Goal: Task Accomplishment & Management: Manage account settings

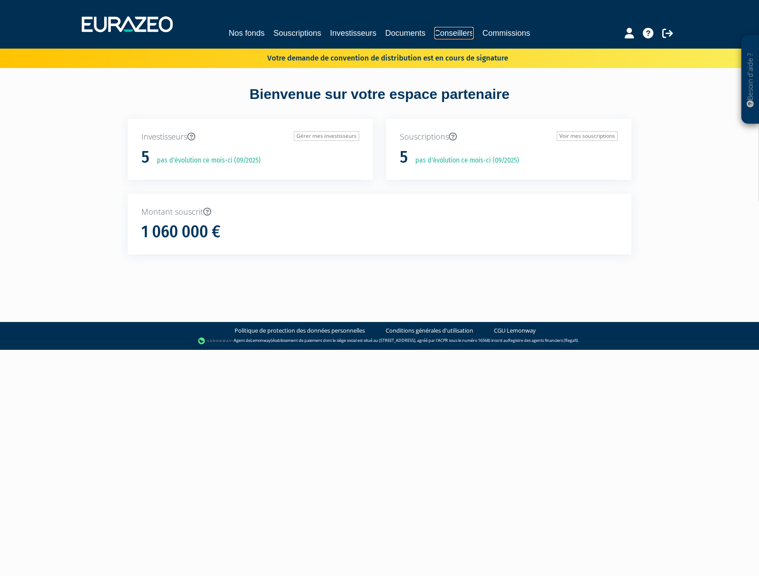
click at [458, 31] on link "Conseillers" at bounding box center [453, 33] width 39 height 12
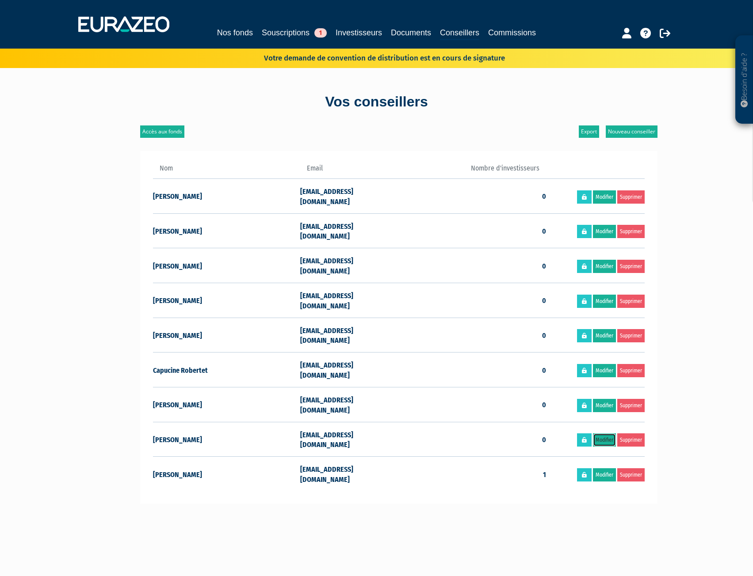
click at [604, 434] on link "Modifier" at bounding box center [604, 440] width 23 height 13
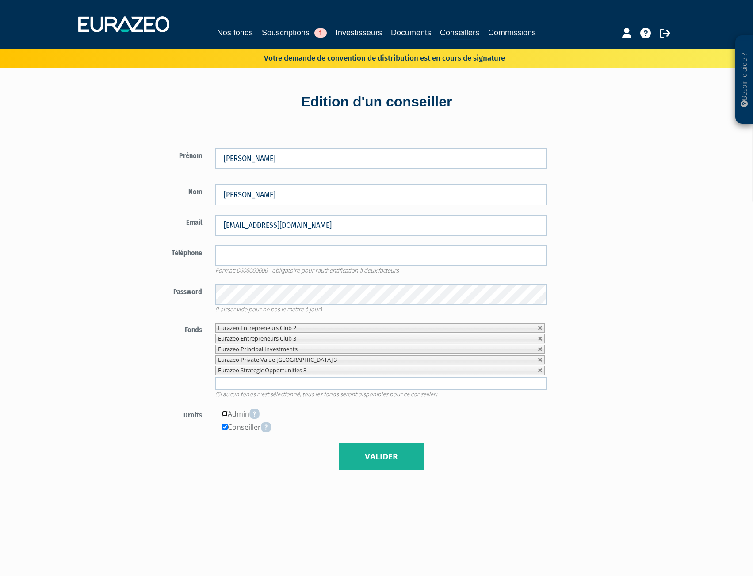
click at [223, 413] on input"] "checkbox" at bounding box center [225, 414] width 6 height 6
checkbox input"] "true"
click at [380, 461] on button "Valider" at bounding box center [381, 456] width 84 height 27
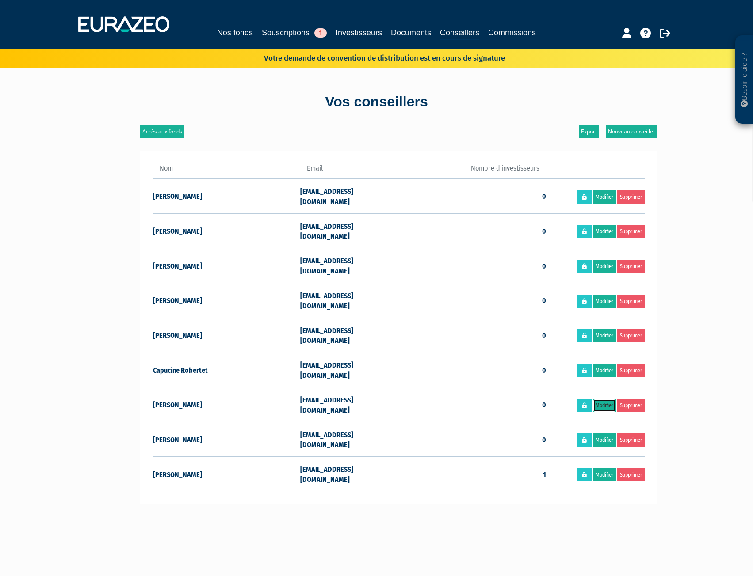
click at [609, 399] on link "Modifier" at bounding box center [604, 405] width 23 height 13
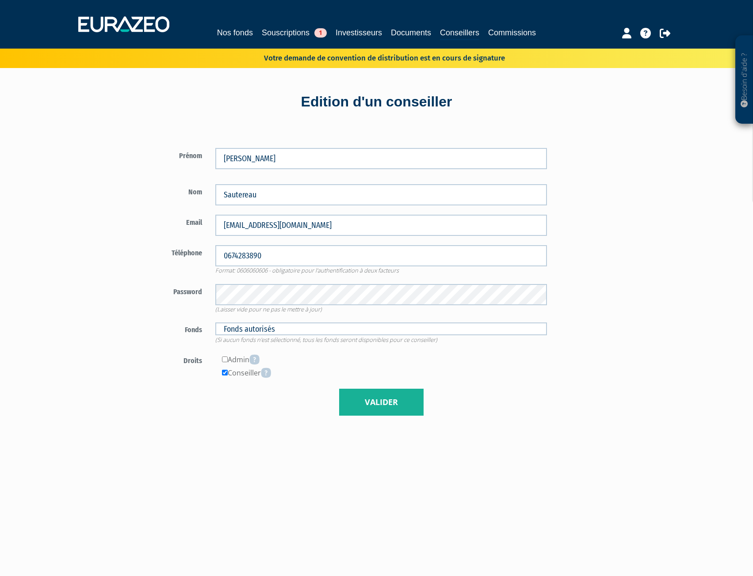
click at [228, 359] on div "Admin" at bounding box center [380, 359] width 331 height 13
click at [225, 359] on input"] "checkbox" at bounding box center [225, 360] width 6 height 6
checkbox input"] "true"
click at [365, 403] on button "Valider" at bounding box center [381, 402] width 84 height 27
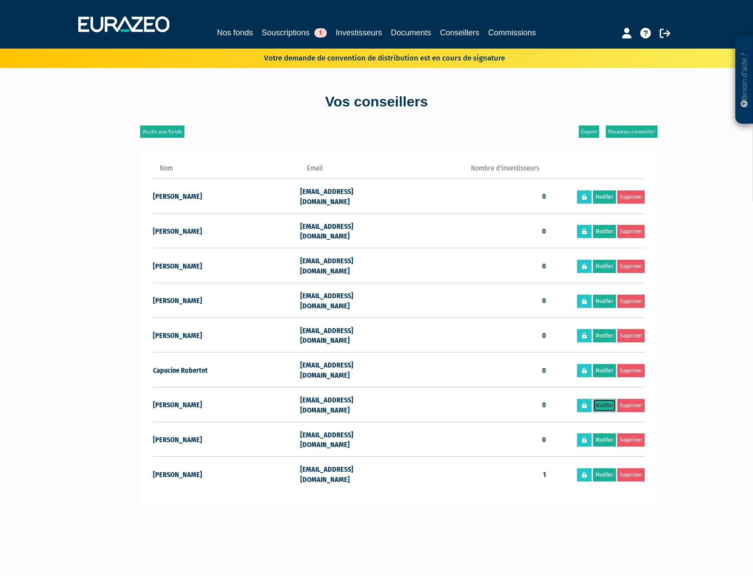
click at [604, 399] on link "Modifier" at bounding box center [604, 405] width 23 height 13
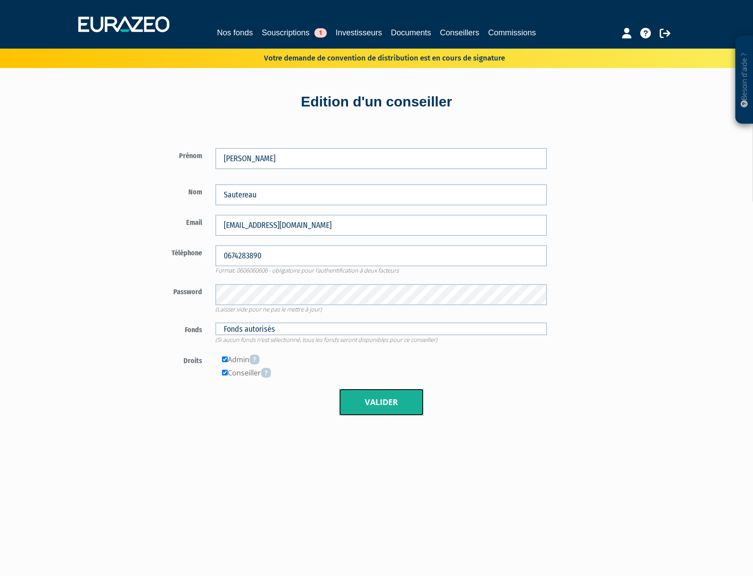
click at [360, 400] on button "Valider" at bounding box center [381, 402] width 84 height 27
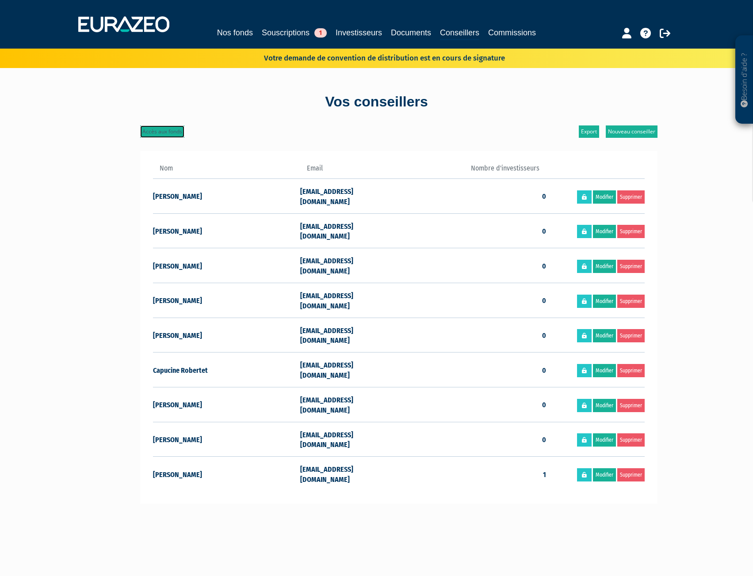
click at [172, 128] on link "Accès aux fonds" at bounding box center [162, 132] width 44 height 12
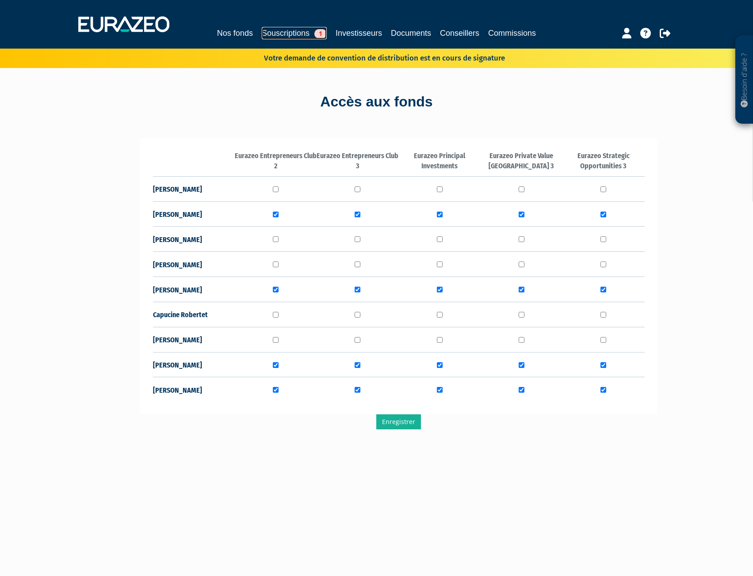
click at [285, 28] on link "Souscriptions 1" at bounding box center [294, 33] width 65 height 12
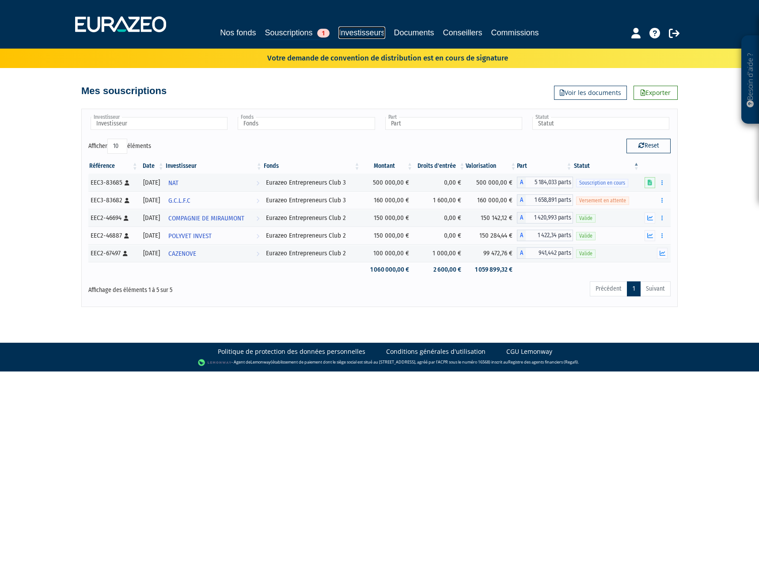
click at [369, 34] on link "Investisseurs" at bounding box center [362, 33] width 46 height 12
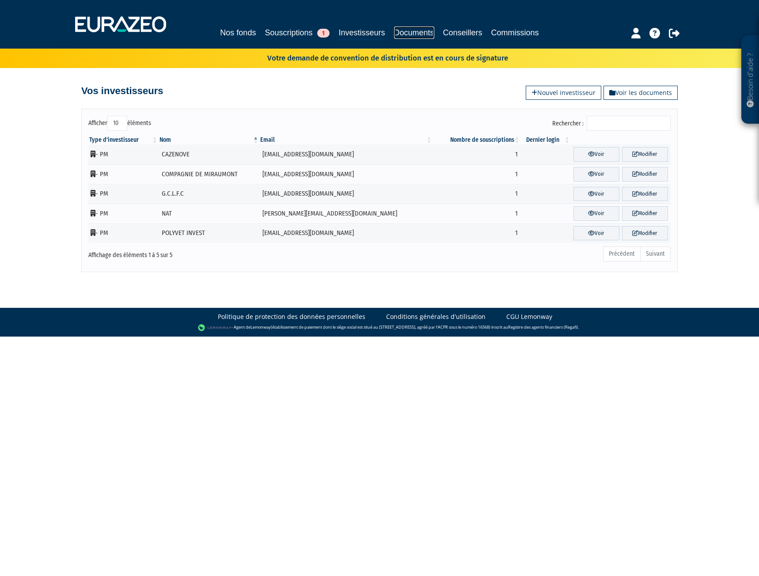
click at [413, 32] on link "Documents" at bounding box center [414, 33] width 40 height 12
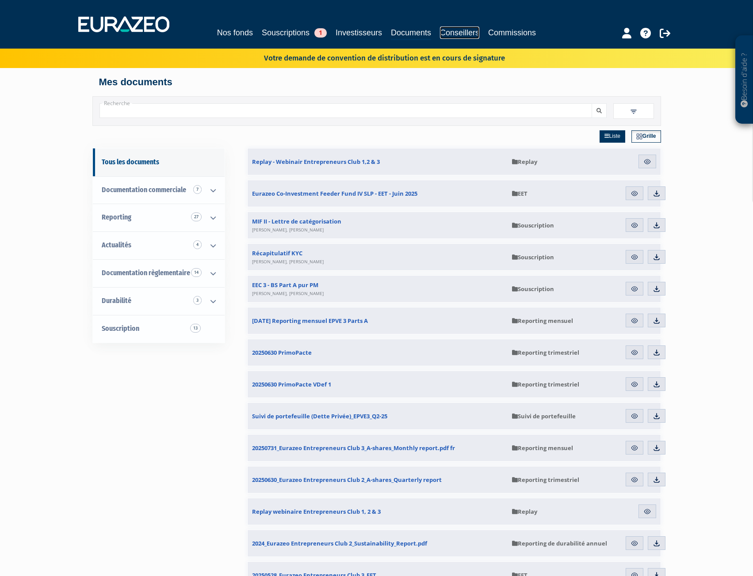
click at [460, 34] on link "Conseillers" at bounding box center [459, 33] width 39 height 12
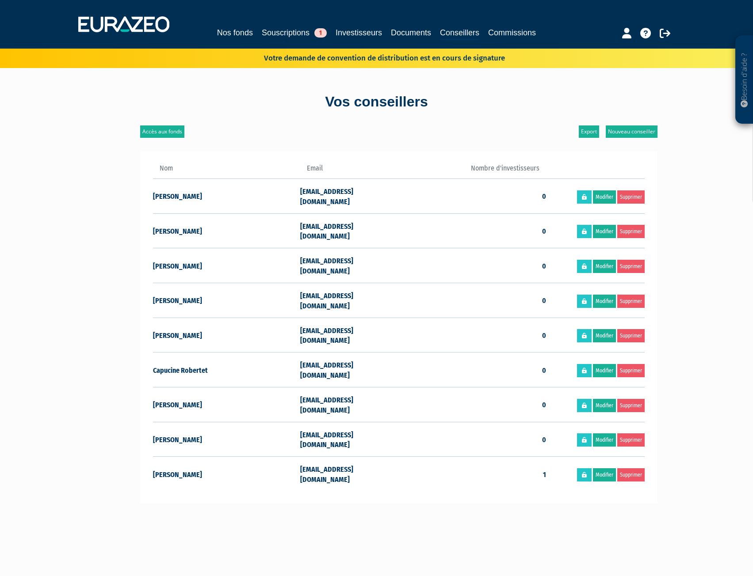
click at [155, 124] on div "Vos conseillers Accès aux fonds Nouveau conseiller Export Nom Email Nombre d'in…" at bounding box center [376, 399] width 517 height 662
click at [155, 129] on link "Accès aux fonds" at bounding box center [162, 132] width 44 height 12
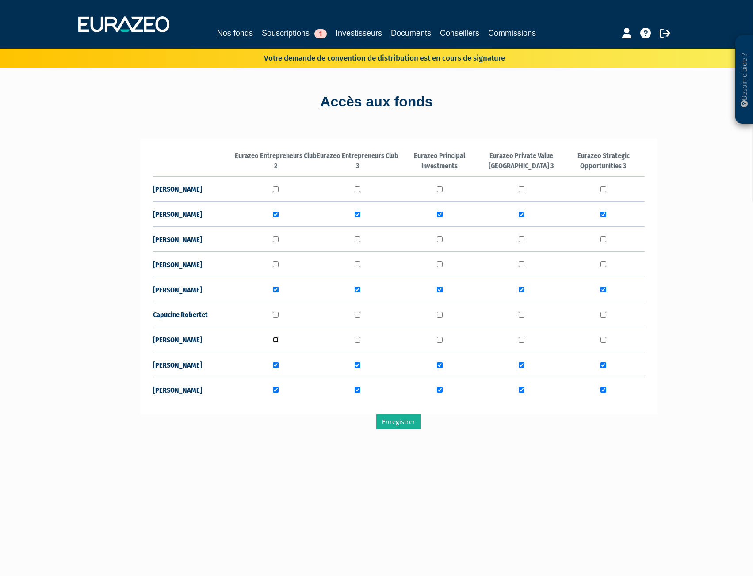
click at [273, 341] on input "checkbox" at bounding box center [276, 340] width 6 height 6
checkbox input "true"
click at [356, 339] on input "checkbox" at bounding box center [357, 340] width 6 height 6
checkbox input "true"
click at [439, 338] on input "checkbox" at bounding box center [440, 340] width 6 height 6
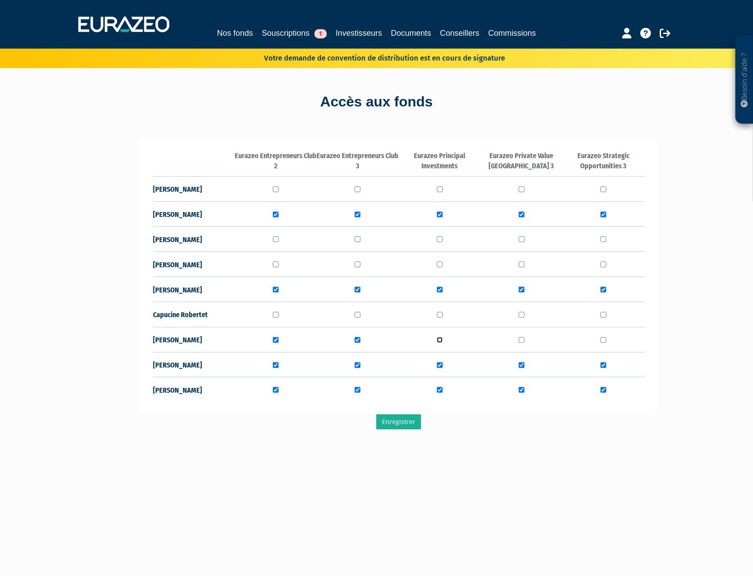
checkbox input "true"
click at [521, 341] on input "checkbox" at bounding box center [521, 340] width 6 height 6
checkbox input "true"
click at [604, 342] on input "checkbox" at bounding box center [603, 340] width 6 height 6
checkbox input "true"
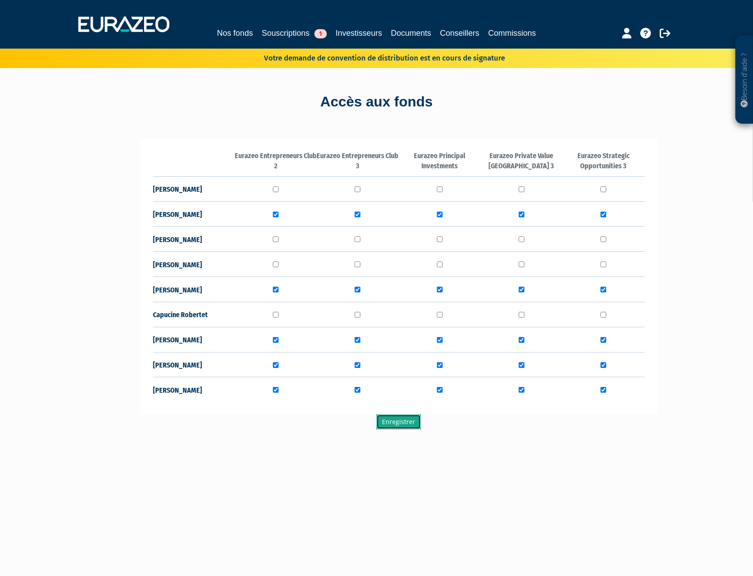
click at [394, 424] on input "Enregistrer" at bounding box center [398, 422] width 45 height 15
click at [284, 26] on div "Nos fonds Souscriptions 1 Investisseurs Documents Conseillers Commissions" at bounding box center [376, 24] width 609 height 33
click at [282, 32] on link "Souscriptions 1" at bounding box center [294, 33] width 65 height 12
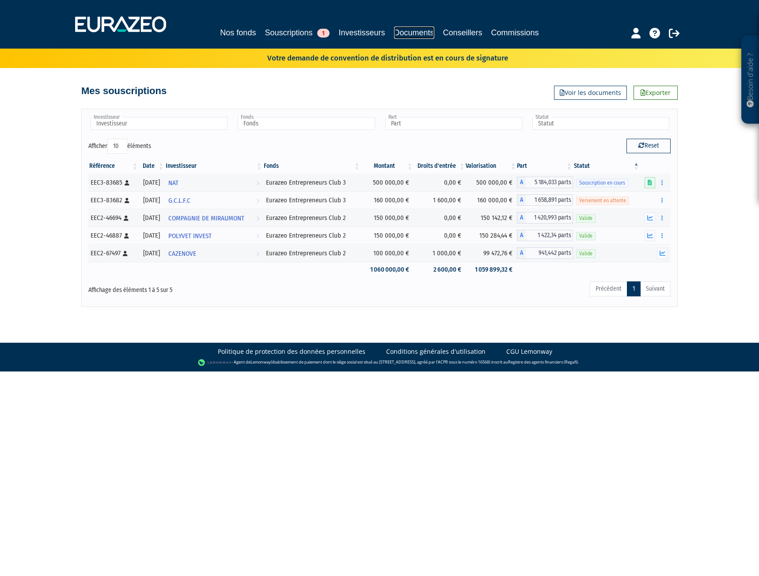
drag, startPoint x: 435, startPoint y: 37, endPoint x: 440, endPoint y: 35, distance: 4.6
click at [434, 37] on link "Documents" at bounding box center [414, 33] width 40 height 12
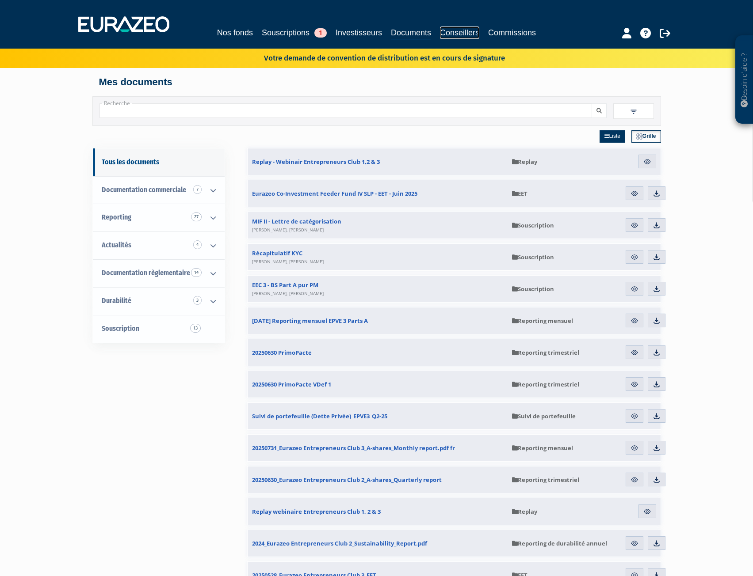
click at [448, 35] on link "Conseillers" at bounding box center [459, 33] width 39 height 12
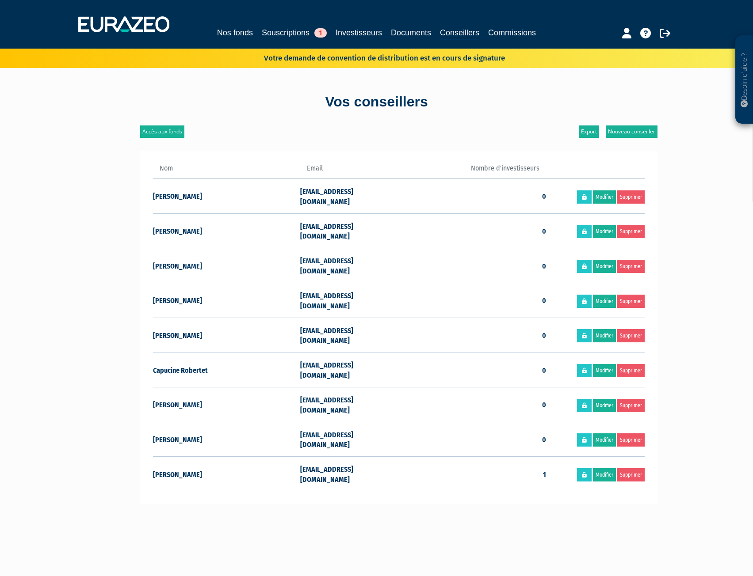
drag, startPoint x: 400, startPoint y: 362, endPoint x: 283, endPoint y: 357, distance: 117.6
click at [283, 387] on tr "[PERSON_NAME] [EMAIL_ADDRESS][DOMAIN_NAME] 0 Modifier Supprimer" at bounding box center [398, 404] width 491 height 35
copy tr "[PERSON_NAME] [EMAIL_ADDRESS][DOMAIN_NAME]"
drag, startPoint x: 384, startPoint y: 392, endPoint x: 267, endPoint y: 391, distance: 117.1
click at [267, 422] on tr "[PERSON_NAME] [EMAIL_ADDRESS][DOMAIN_NAME] 0 Modifier Supprimer" at bounding box center [398, 439] width 491 height 35
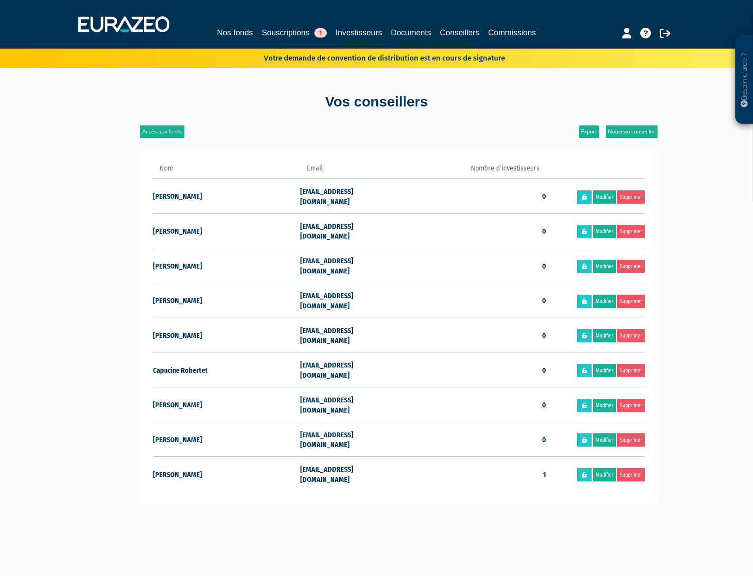
copy tr "[EMAIL_ADDRESS][DOMAIN_NAME]"
click at [252, 30] on div "Nos fonds Souscriptions 1 Investisseurs Documents Conseillers Commissions" at bounding box center [376, 34] width 406 height 14
click at [206, 39] on div "Nos fonds Souscriptions 1 Investisseurs Documents Conseillers Commissions" at bounding box center [376, 34] width 406 height 14
click at [217, 35] on link "Nos fonds" at bounding box center [235, 33] width 36 height 12
